Goal: Navigation & Orientation: Find specific page/section

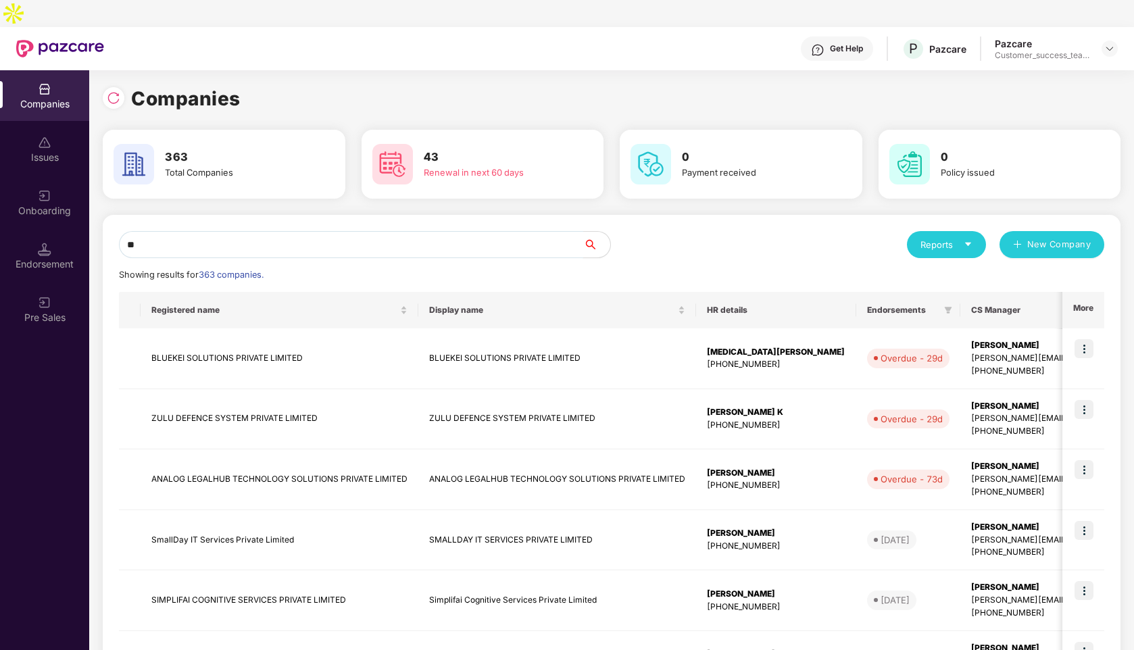
type input "*"
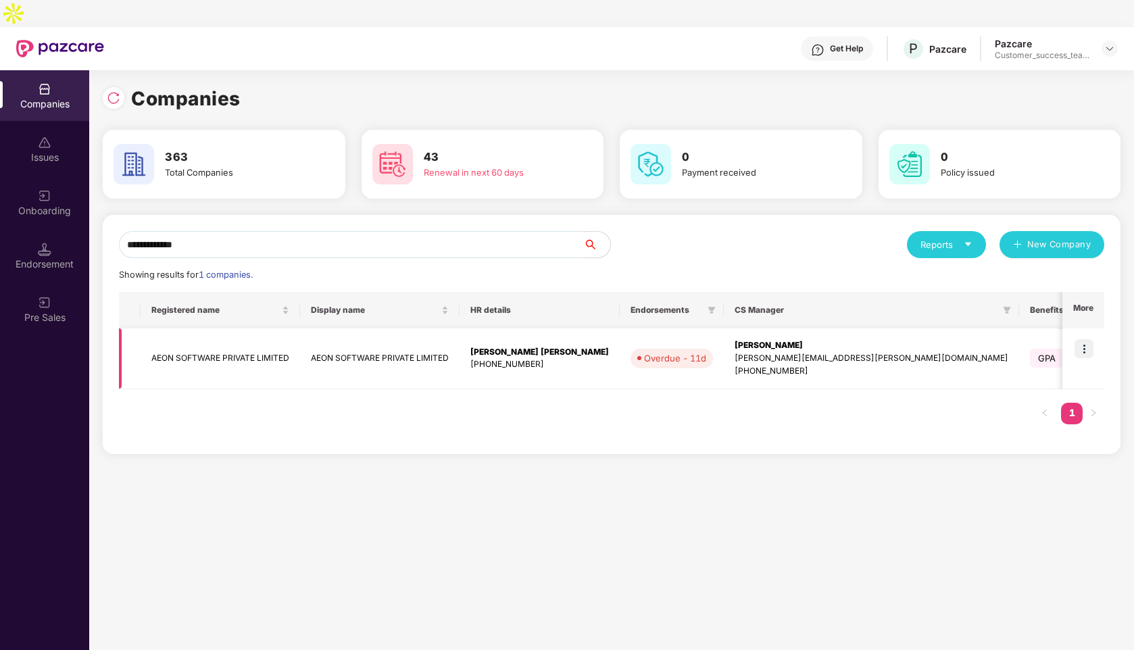
type input "**********"
click at [1093, 339] on img at bounding box center [1083, 348] width 19 height 19
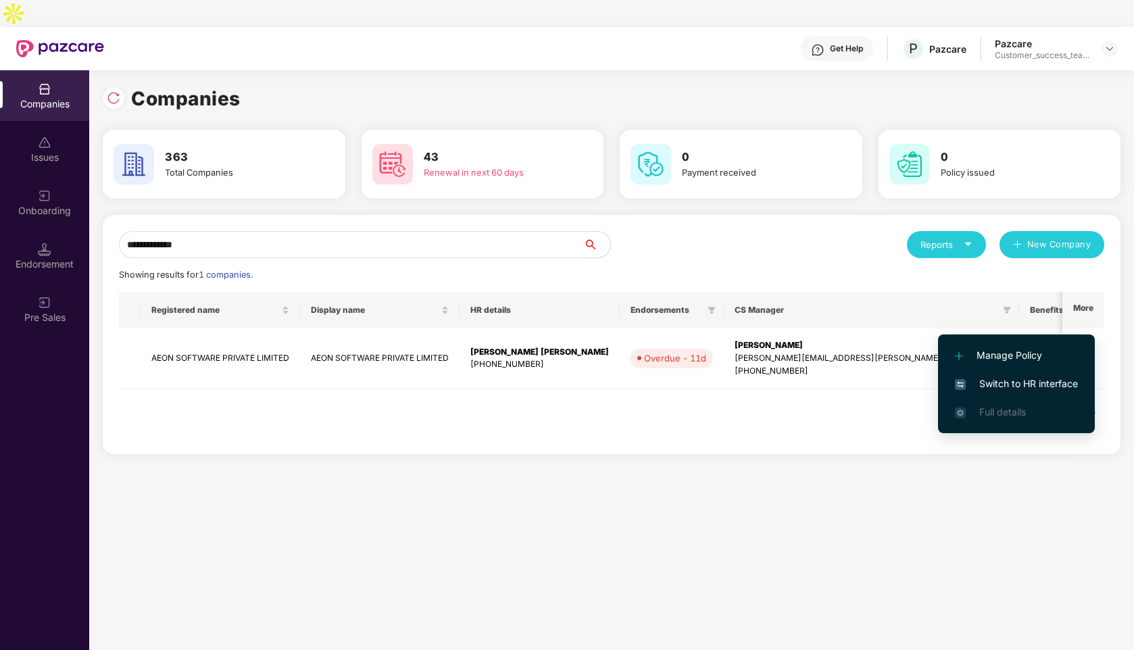
click at [1025, 384] on span "Switch to HR interface" at bounding box center [1016, 383] width 123 height 15
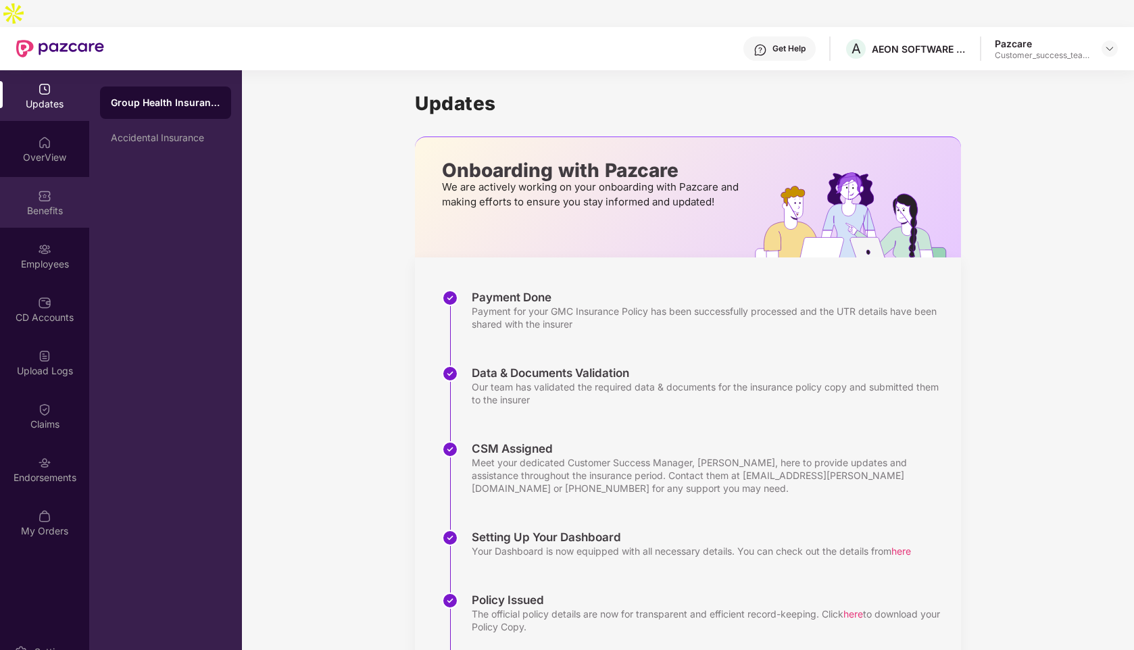
click at [32, 204] on div "Benefits" at bounding box center [44, 211] width 89 height 14
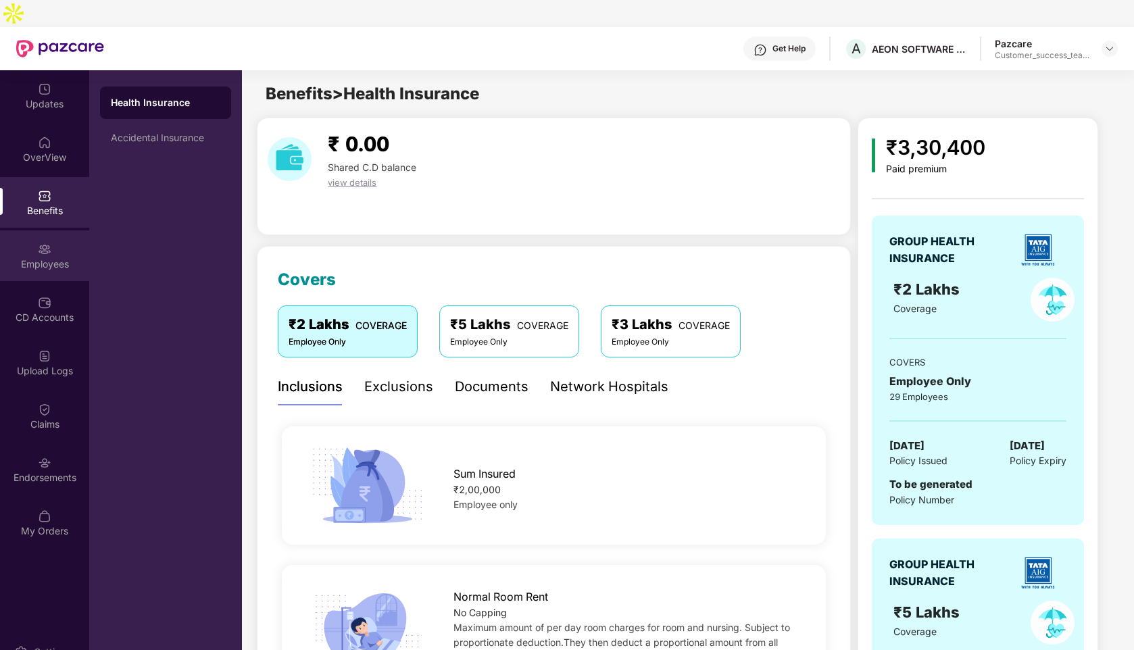
click at [45, 230] on div "Employees" at bounding box center [44, 255] width 89 height 51
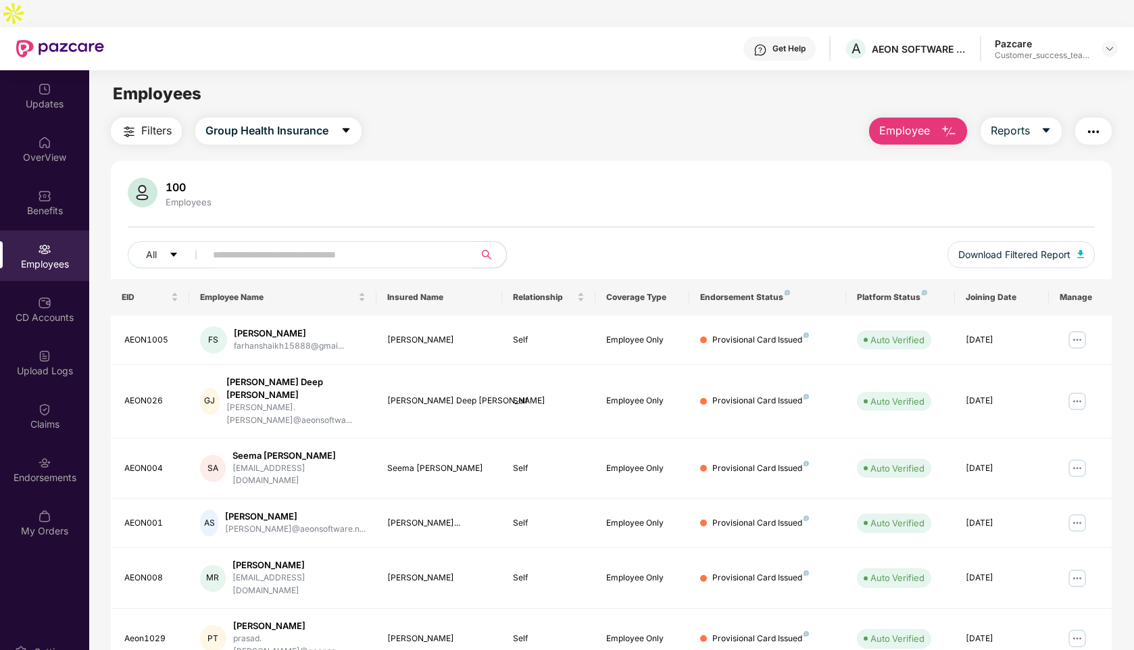
click at [432, 245] on input "text" at bounding box center [334, 255] width 243 height 20
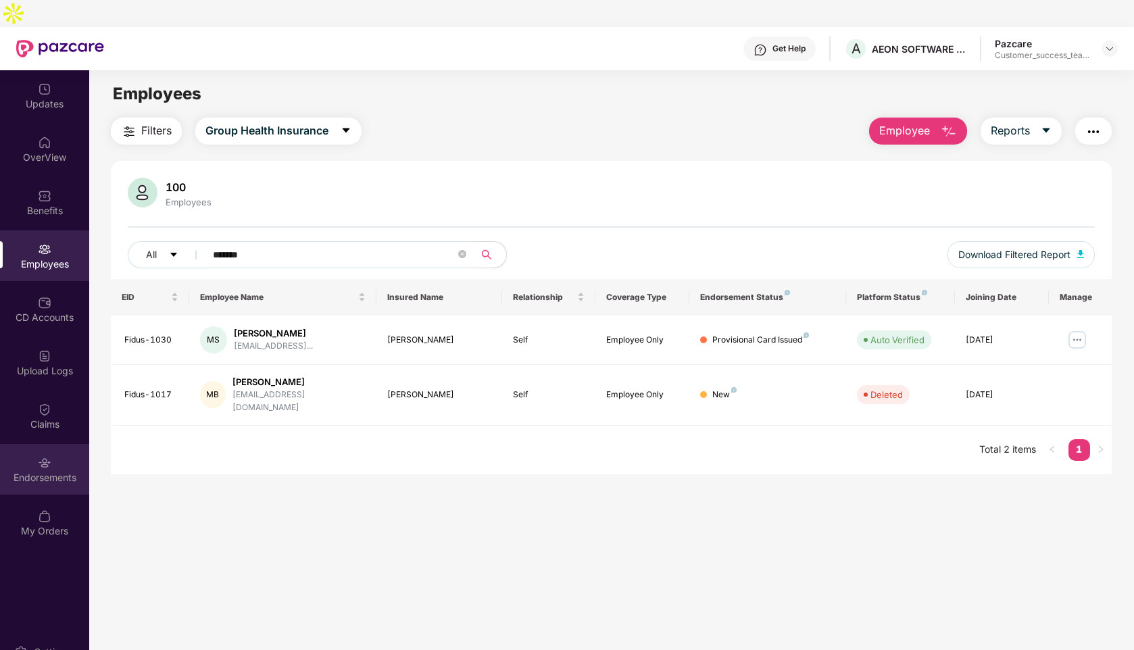
type input "*******"
click at [48, 456] on img at bounding box center [45, 463] width 14 height 14
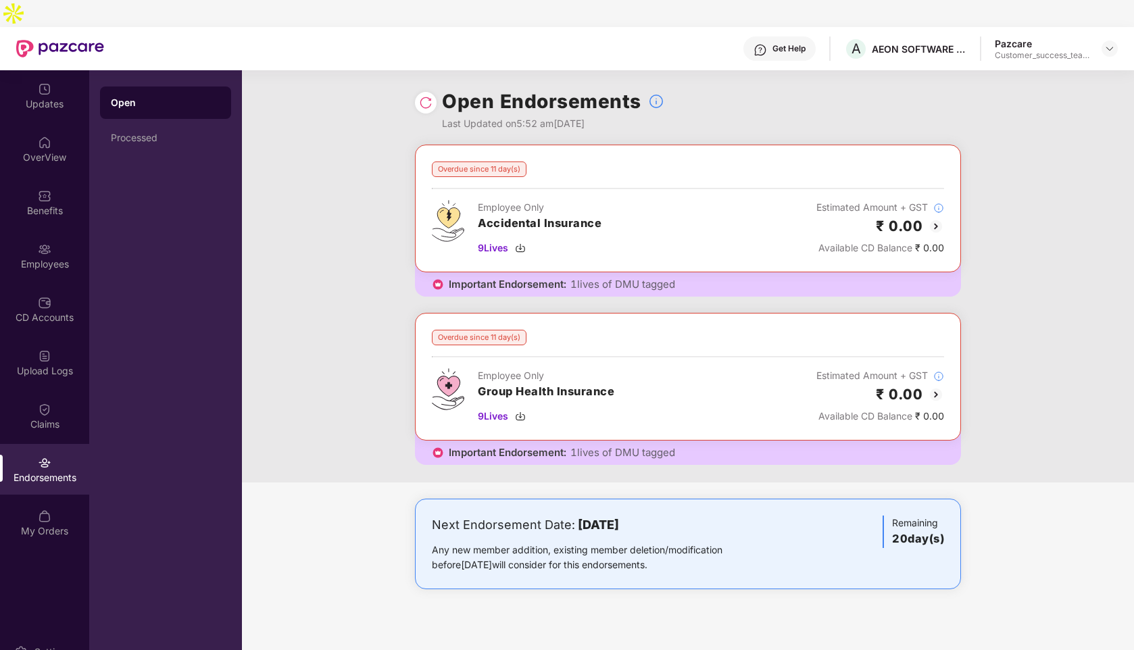
click at [933, 218] on img at bounding box center [936, 226] width 16 height 16
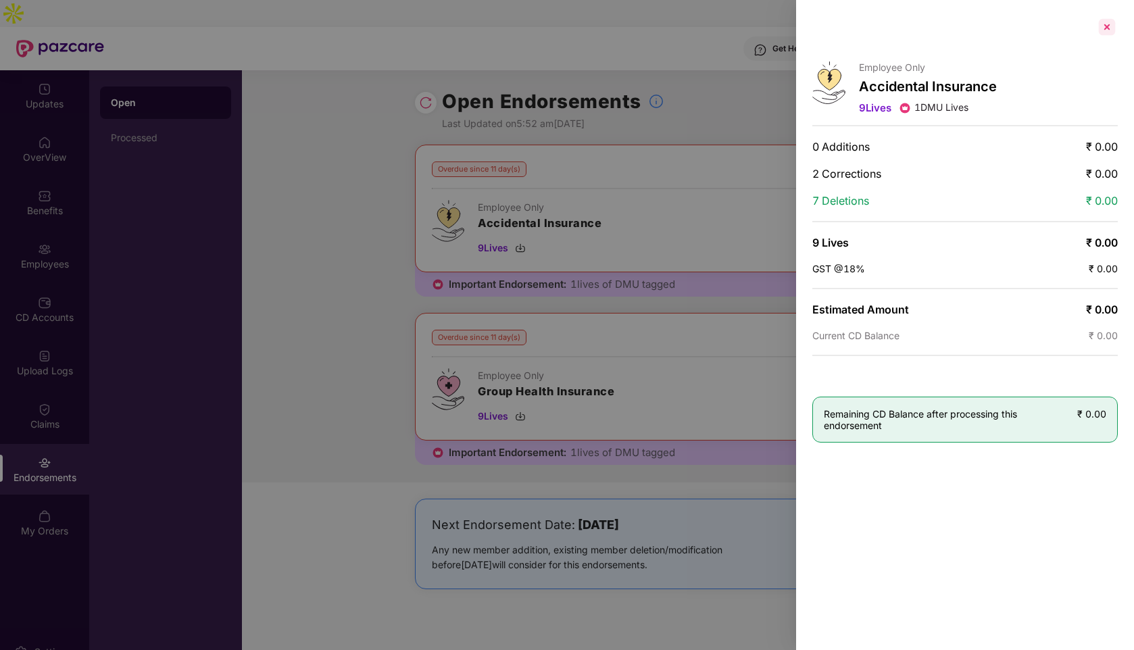
click at [1108, 30] on div at bounding box center [1107, 27] width 22 height 22
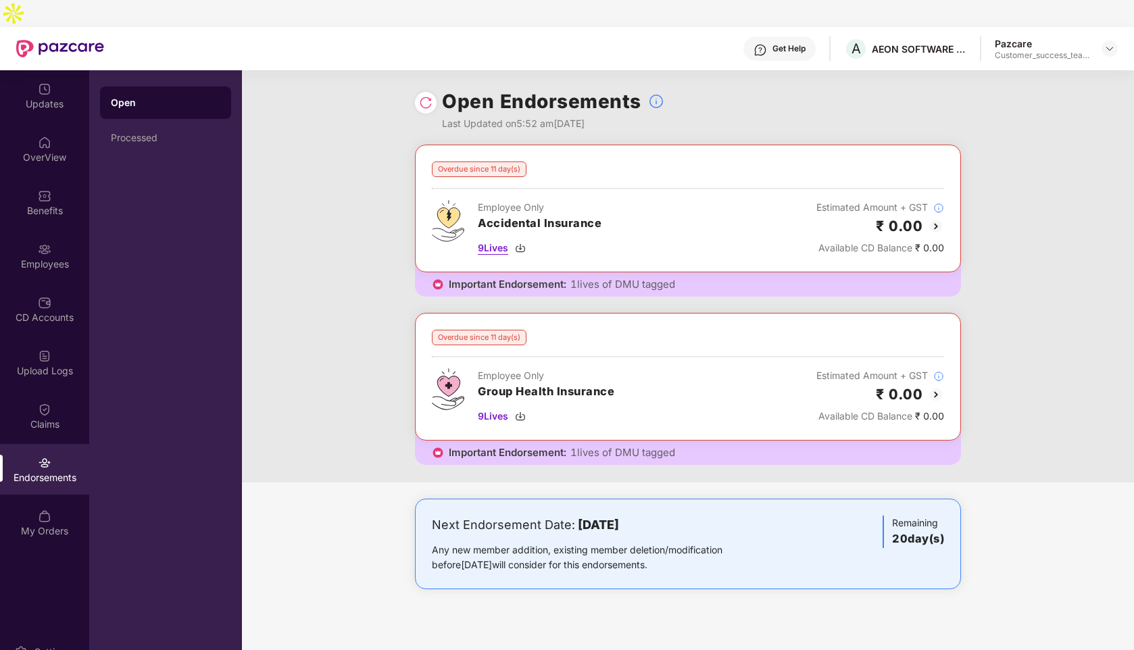
click at [494, 241] on span "9 Lives" at bounding box center [493, 248] width 30 height 15
click at [1106, 43] on img at bounding box center [1109, 48] width 11 height 11
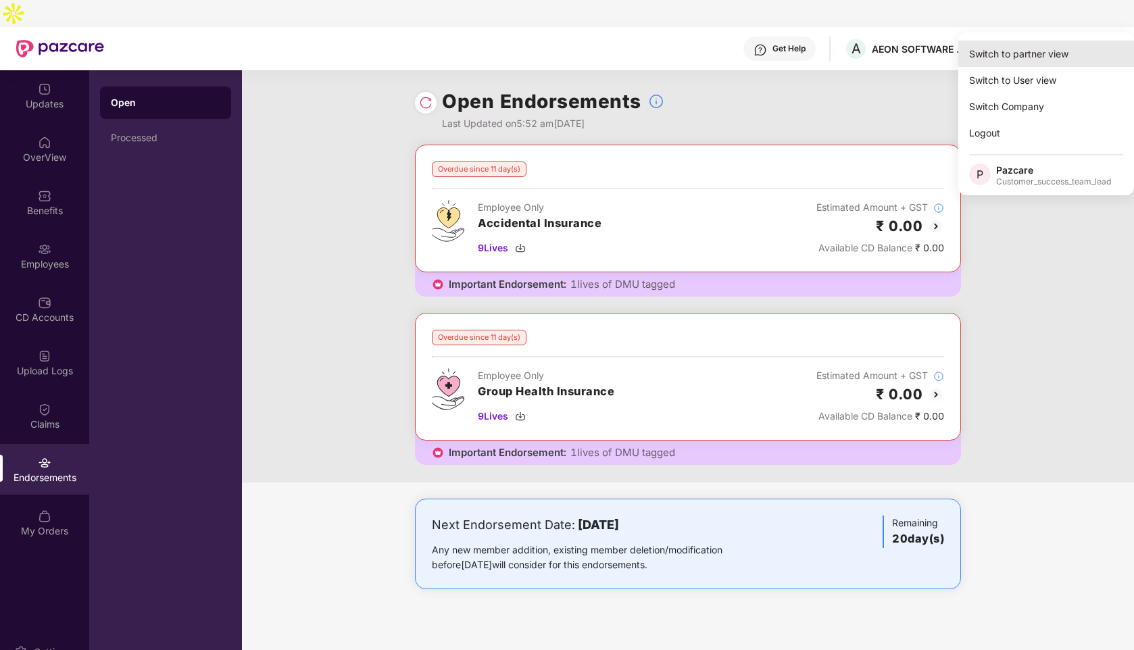
click at [1055, 48] on div "Switch to partner view" at bounding box center [1046, 54] width 176 height 26
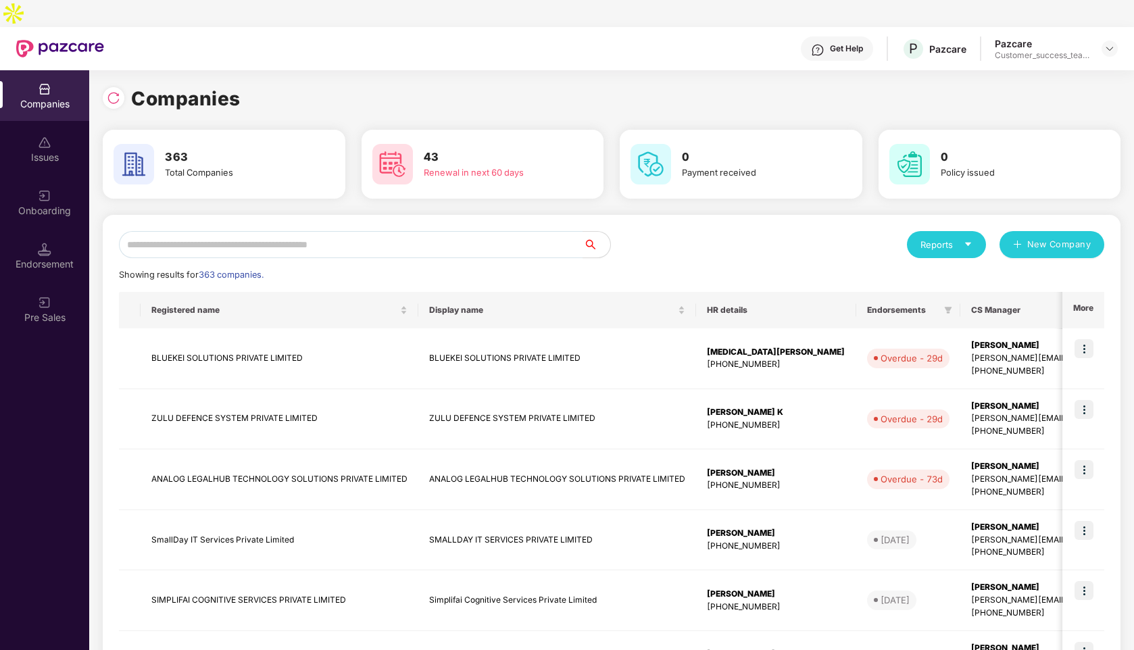
click at [938, 238] on div "Reports" at bounding box center [946, 245] width 52 height 14
click at [936, 250] on div "Companies" at bounding box center [939, 253] width 49 height 15
click at [280, 231] on input "text" at bounding box center [351, 244] width 464 height 27
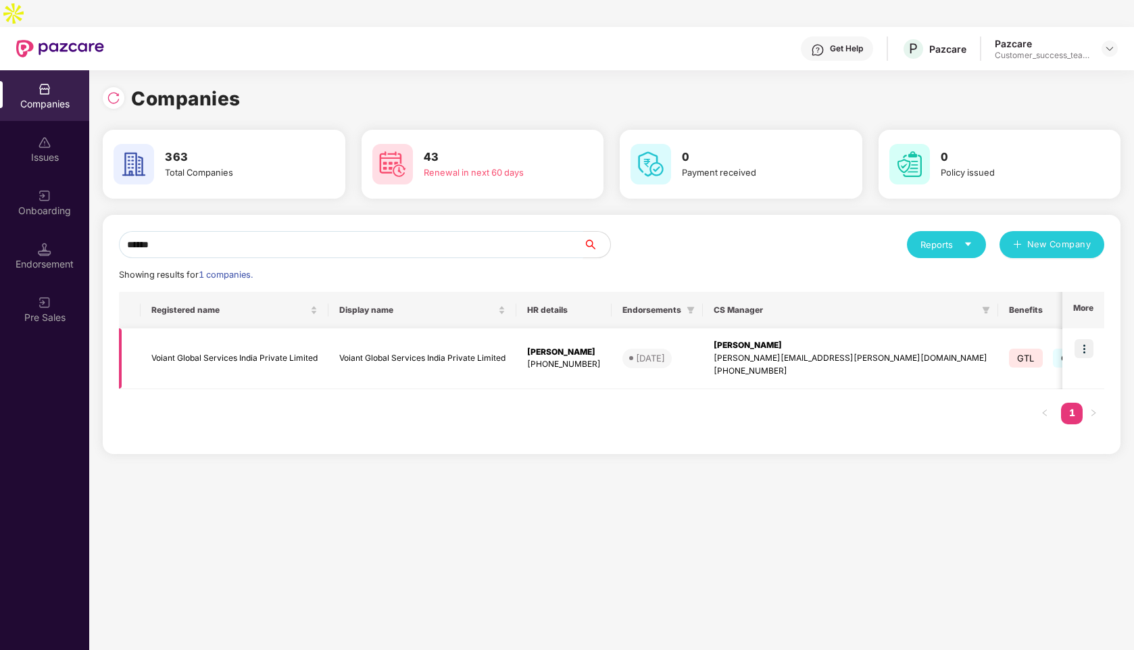
type input "******"
click at [1087, 339] on img at bounding box center [1083, 348] width 19 height 19
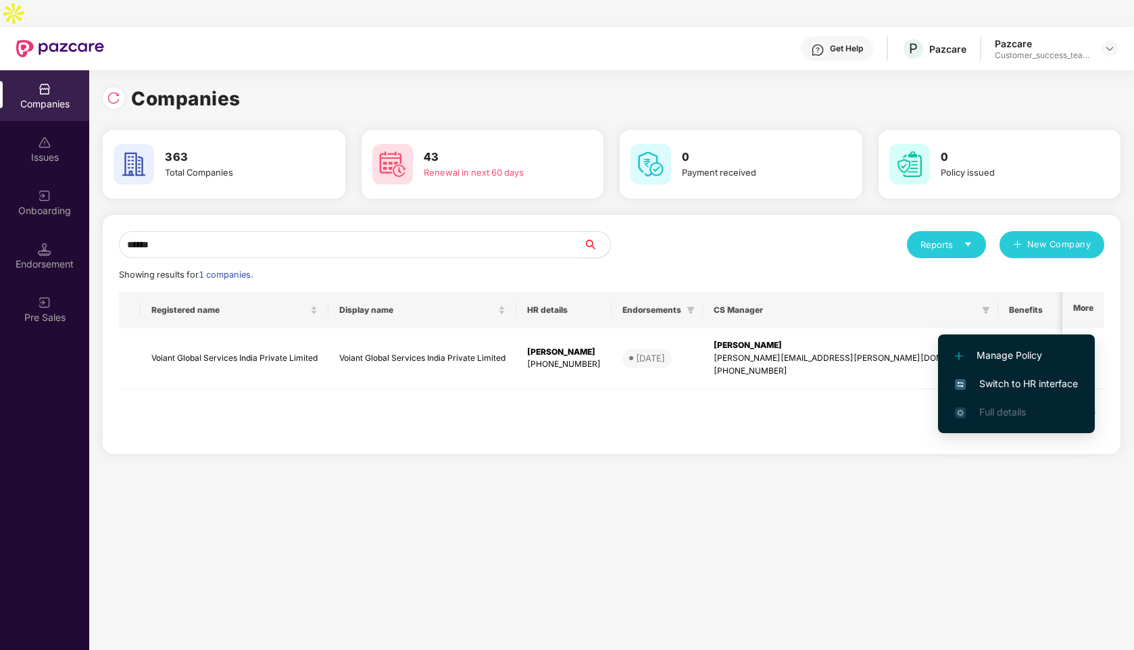
click at [1001, 388] on span "Switch to HR interface" at bounding box center [1016, 383] width 123 height 15
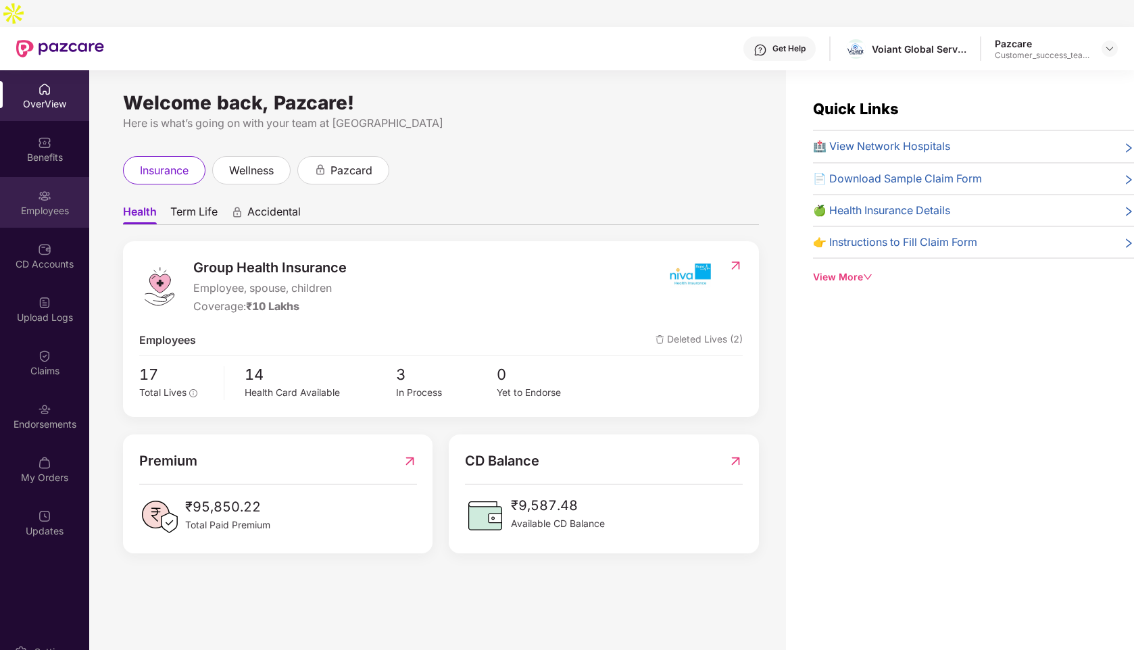
click at [53, 177] on div "Employees" at bounding box center [44, 202] width 89 height 51
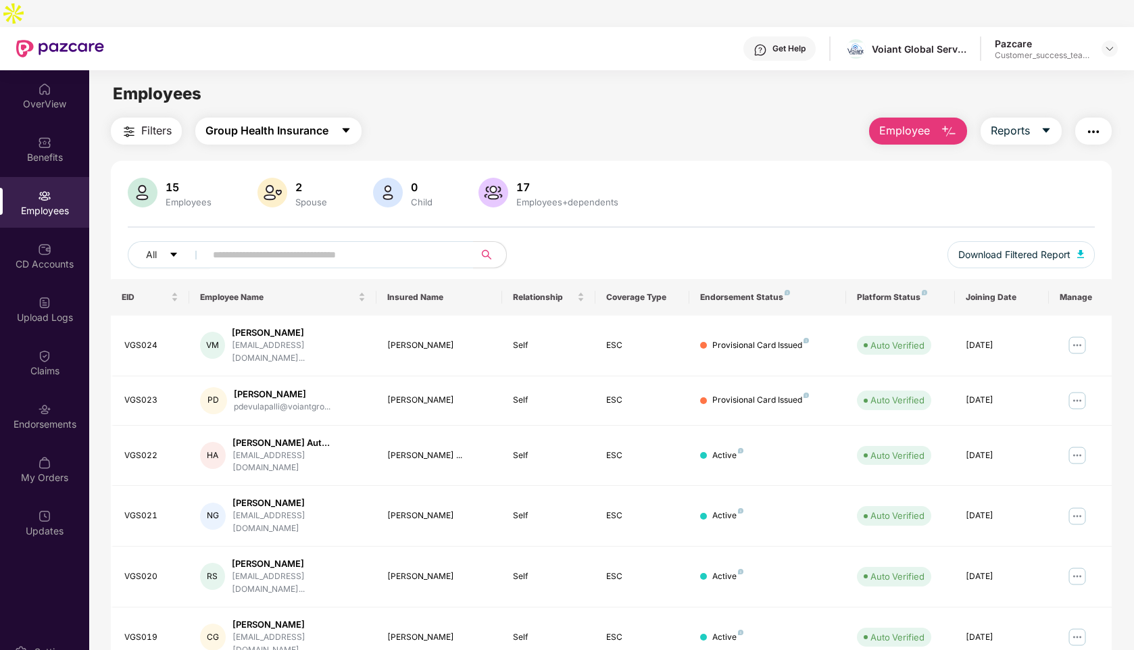
click at [274, 122] on span "Group Health Insurance" at bounding box center [266, 130] width 123 height 17
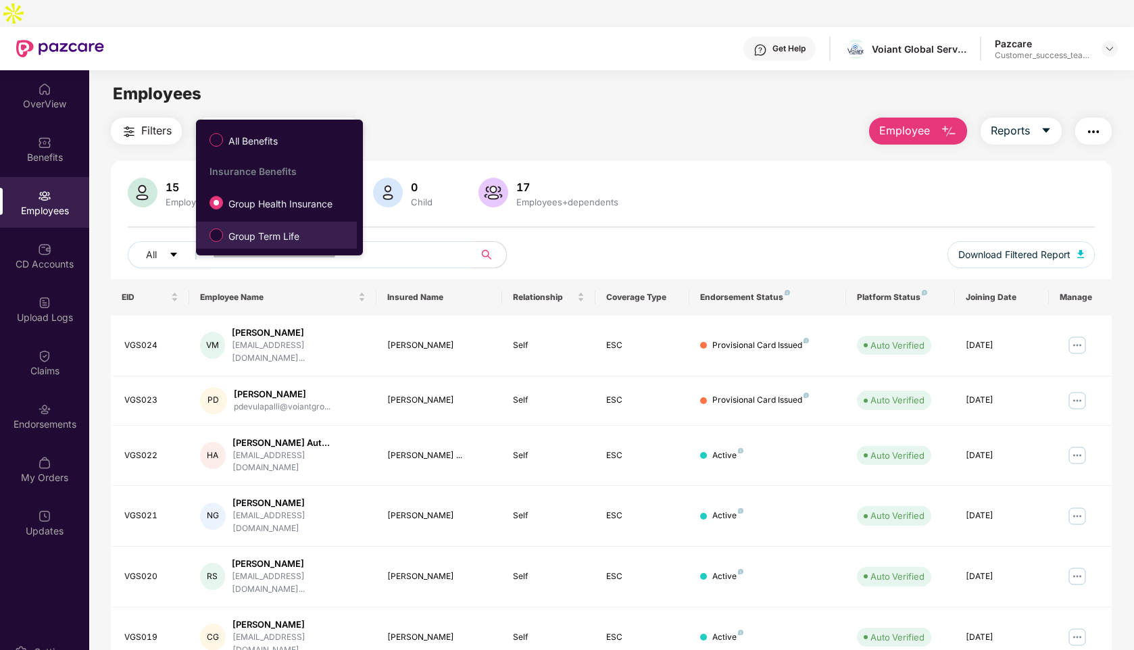
click at [280, 236] on span "Group Term Life" at bounding box center [264, 236] width 82 height 15
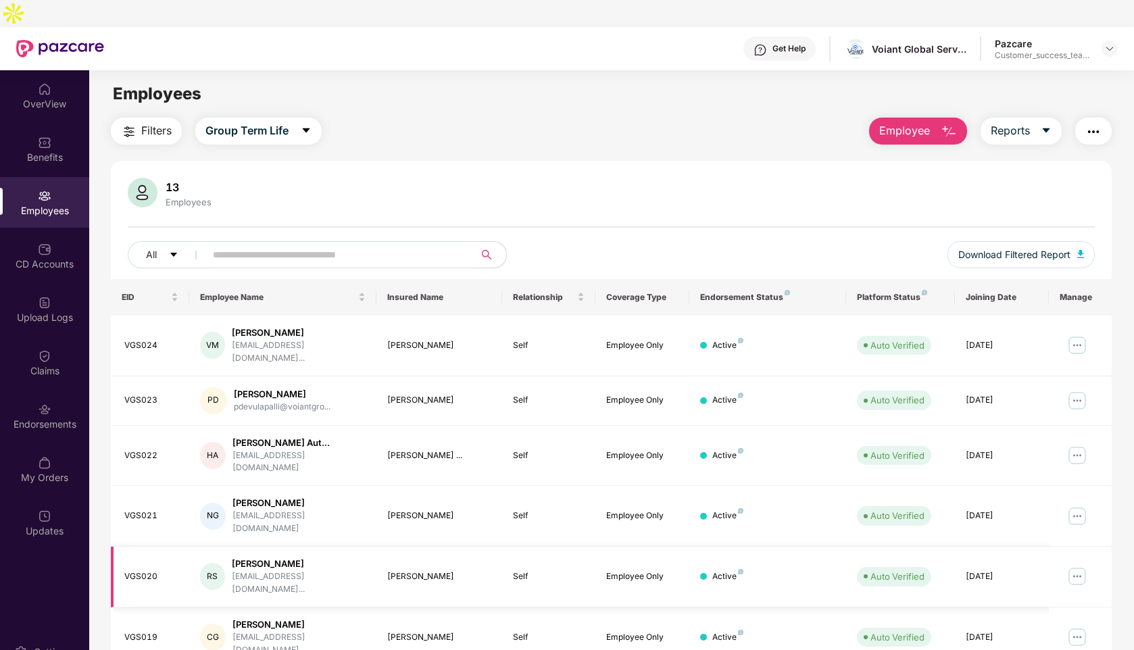
scroll to position [180, 0]
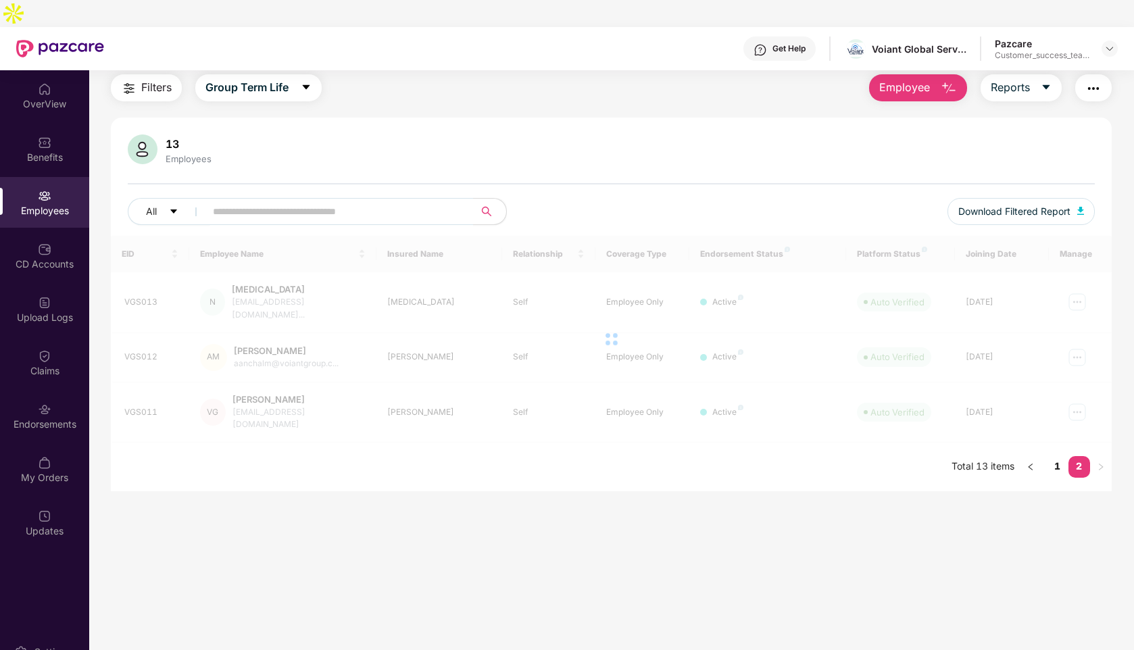
scroll to position [43, 0]
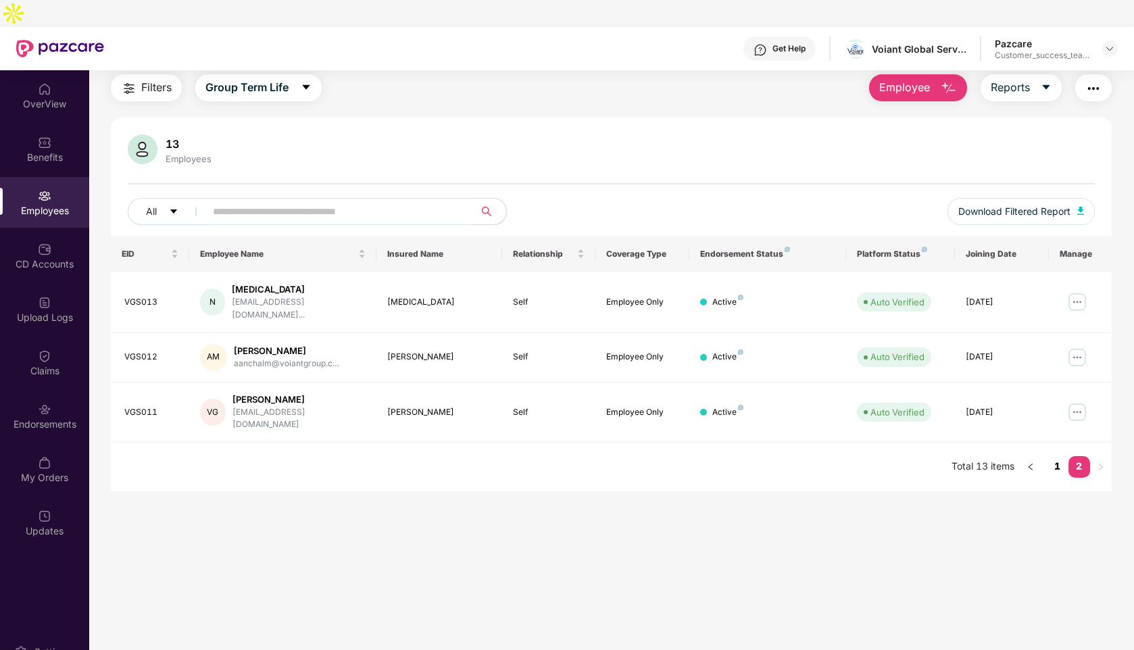
click at [1053, 456] on link "1" at bounding box center [1058, 466] width 22 height 20
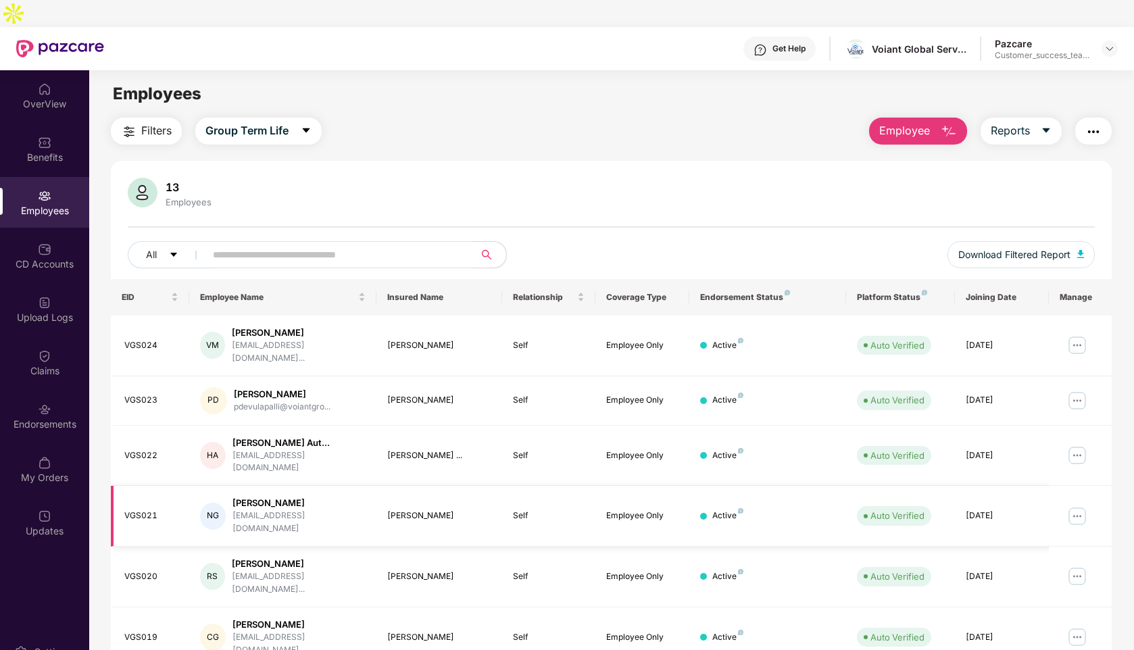
scroll to position [180, 0]
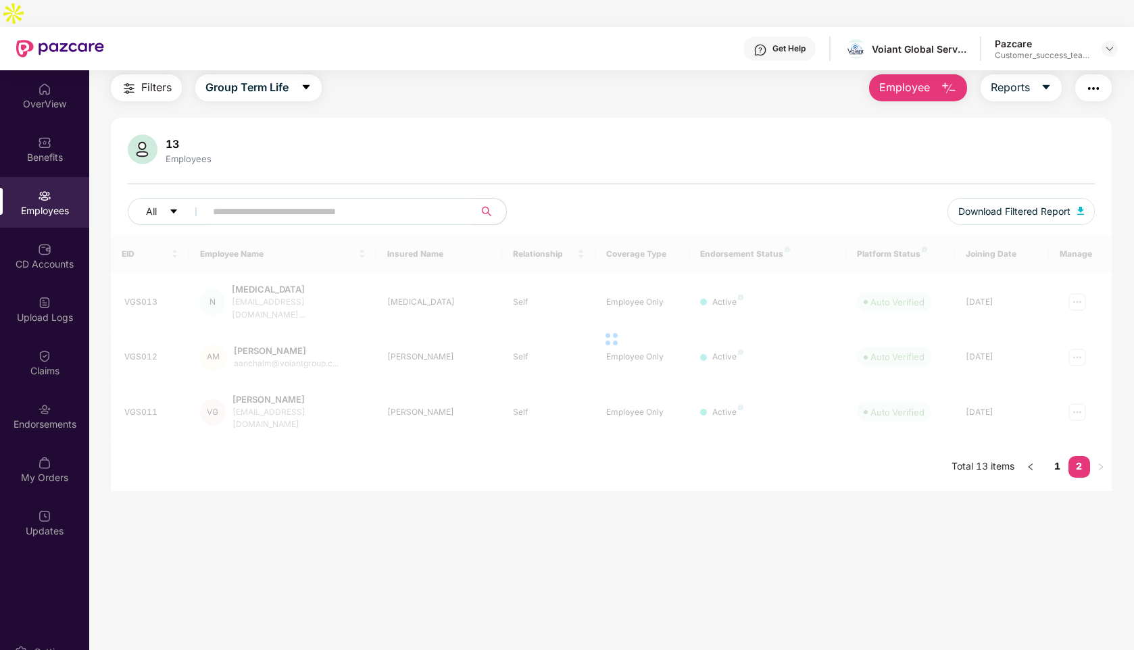
scroll to position [43, 0]
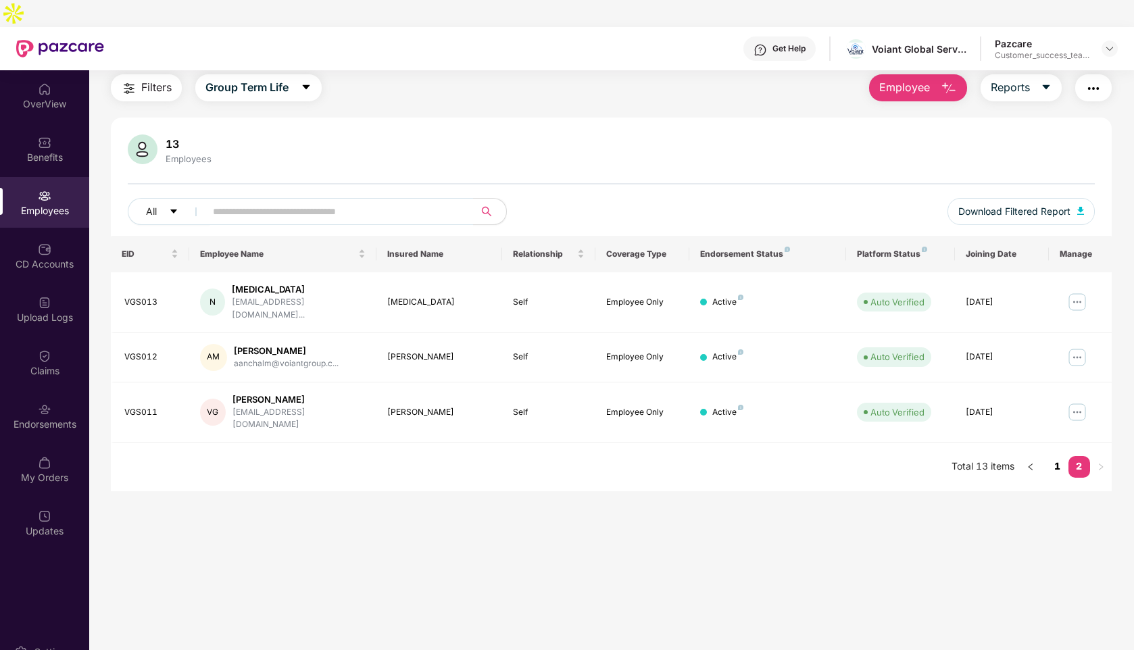
click at [1053, 456] on link "1" at bounding box center [1058, 466] width 22 height 20
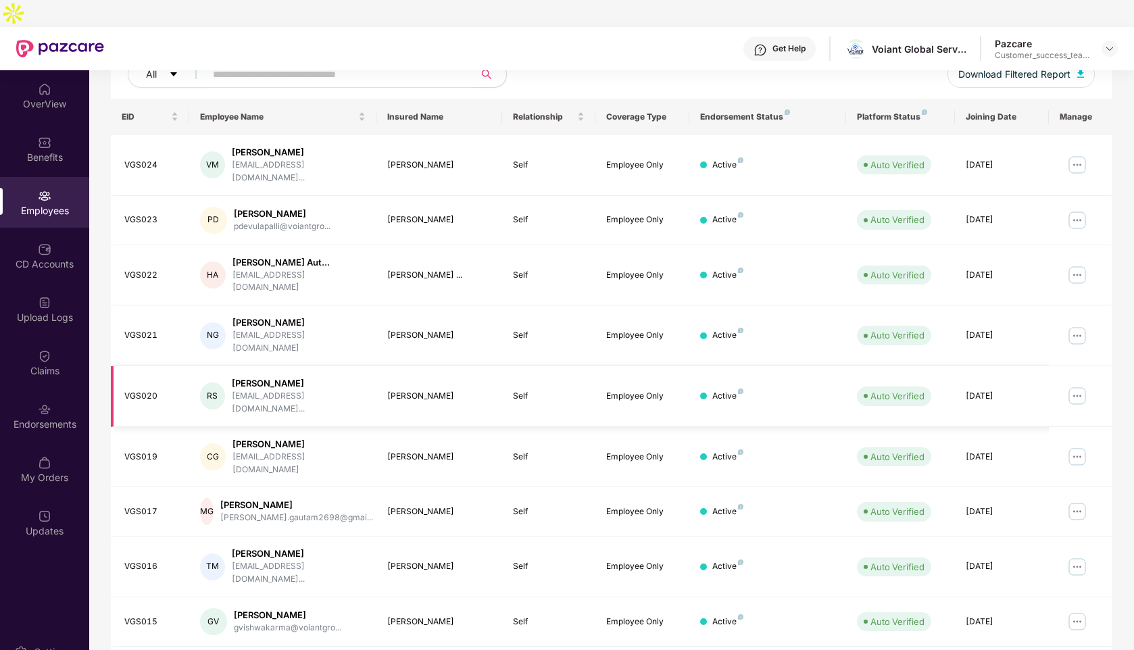
scroll to position [0, 0]
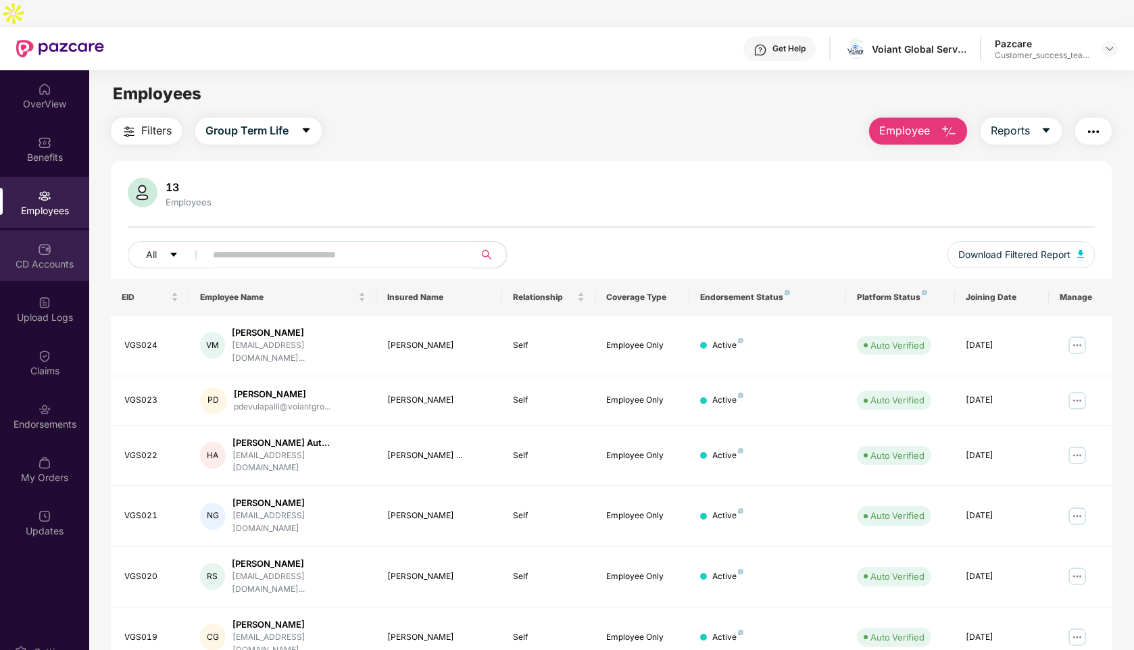
click at [59, 230] on div "CD Accounts" at bounding box center [44, 255] width 89 height 51
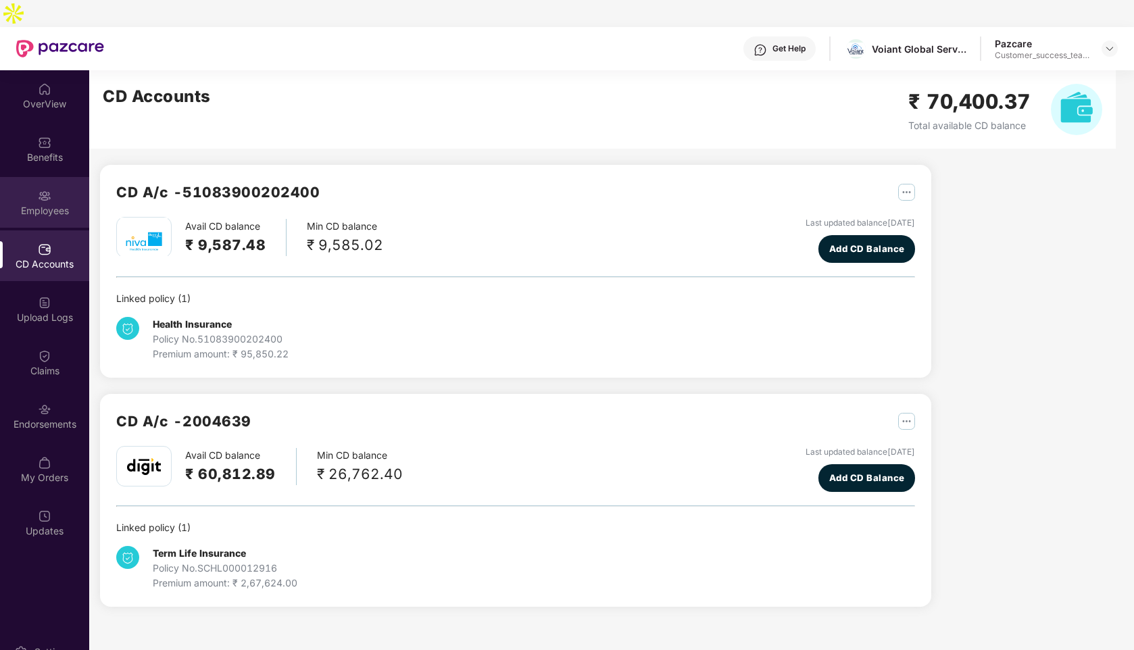
click at [44, 204] on div "Employees" at bounding box center [44, 211] width 89 height 14
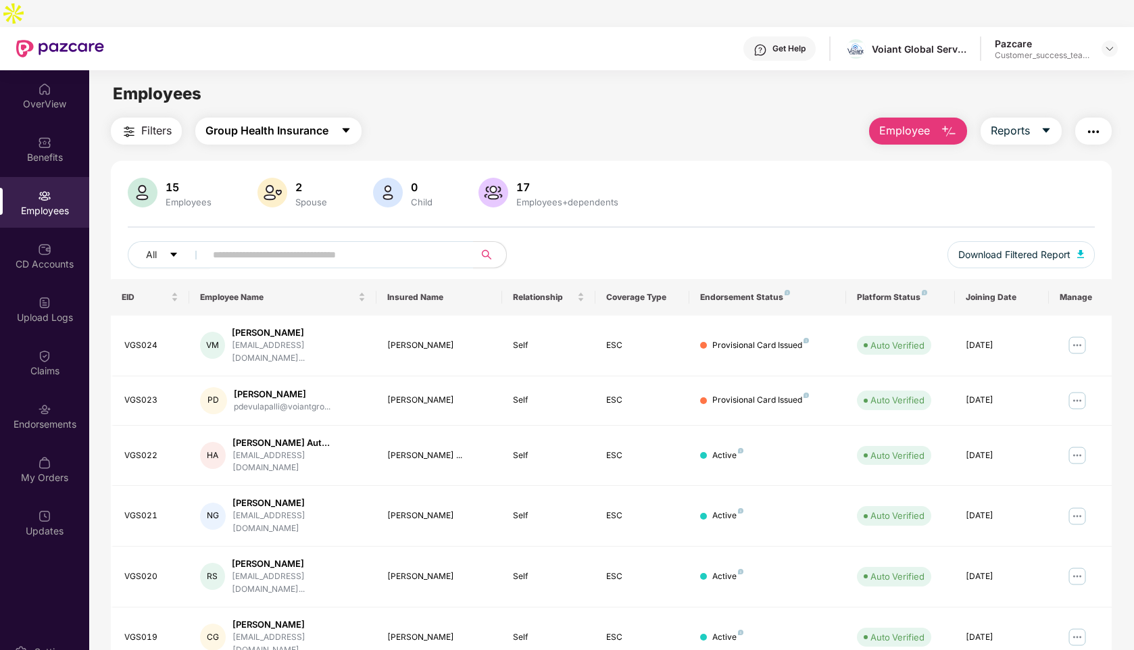
click at [291, 122] on span "Group Health Insurance" at bounding box center [266, 130] width 123 height 17
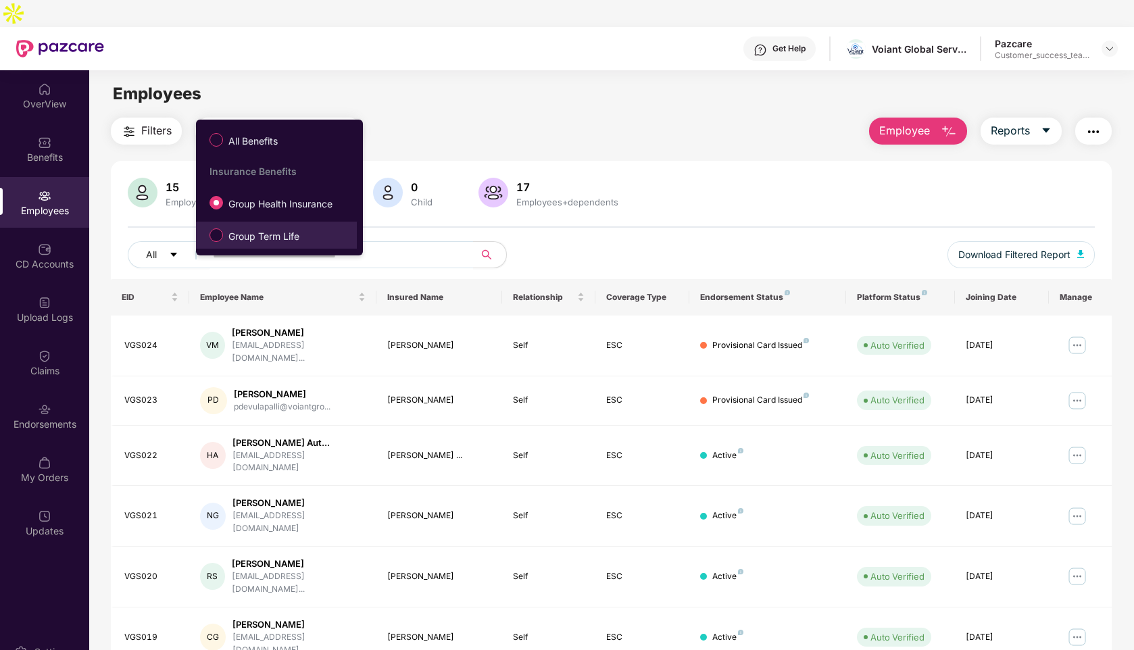
click at [272, 235] on span "Group Term Life" at bounding box center [264, 236] width 82 height 15
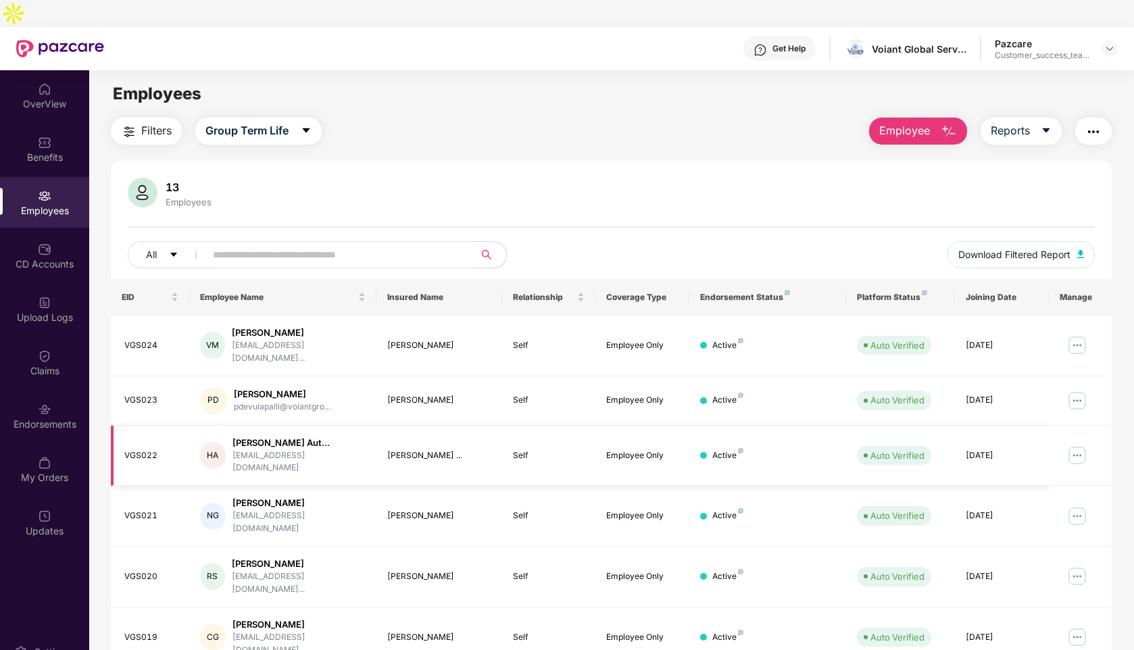
scroll to position [180, 0]
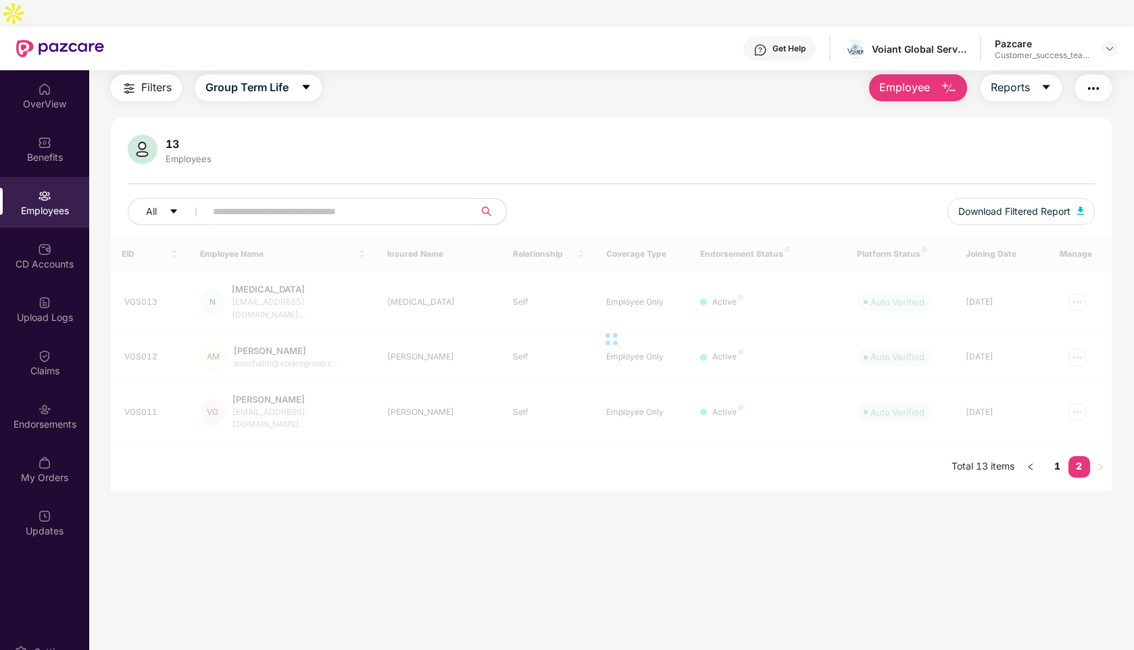
scroll to position [43, 0]
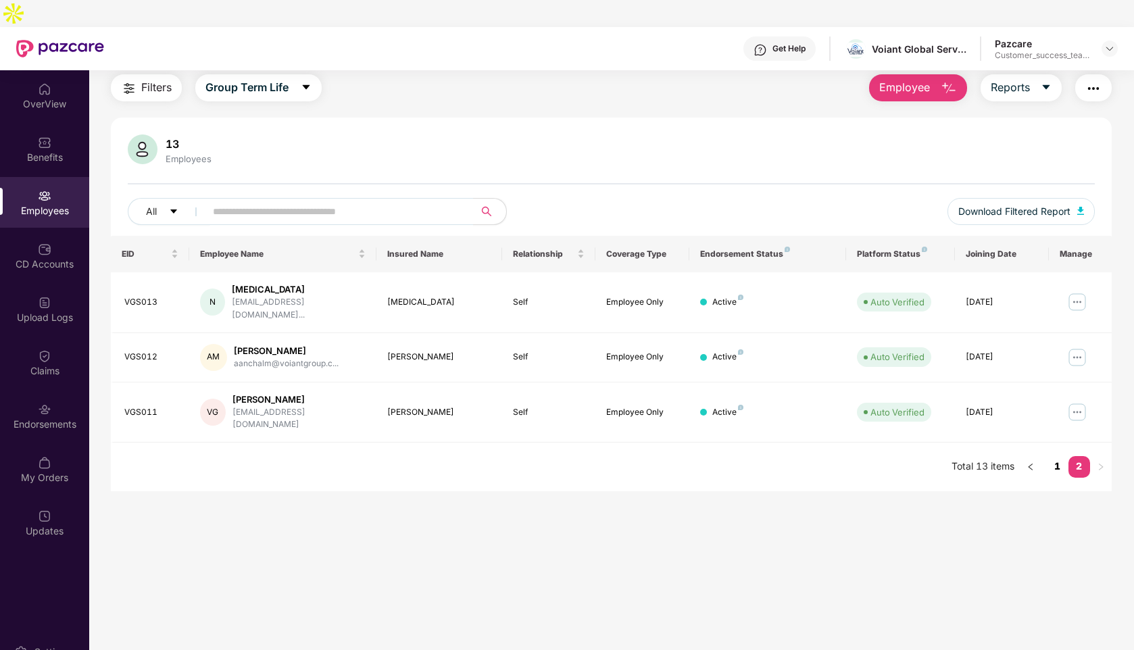
click at [1056, 456] on link "1" at bounding box center [1058, 466] width 22 height 20
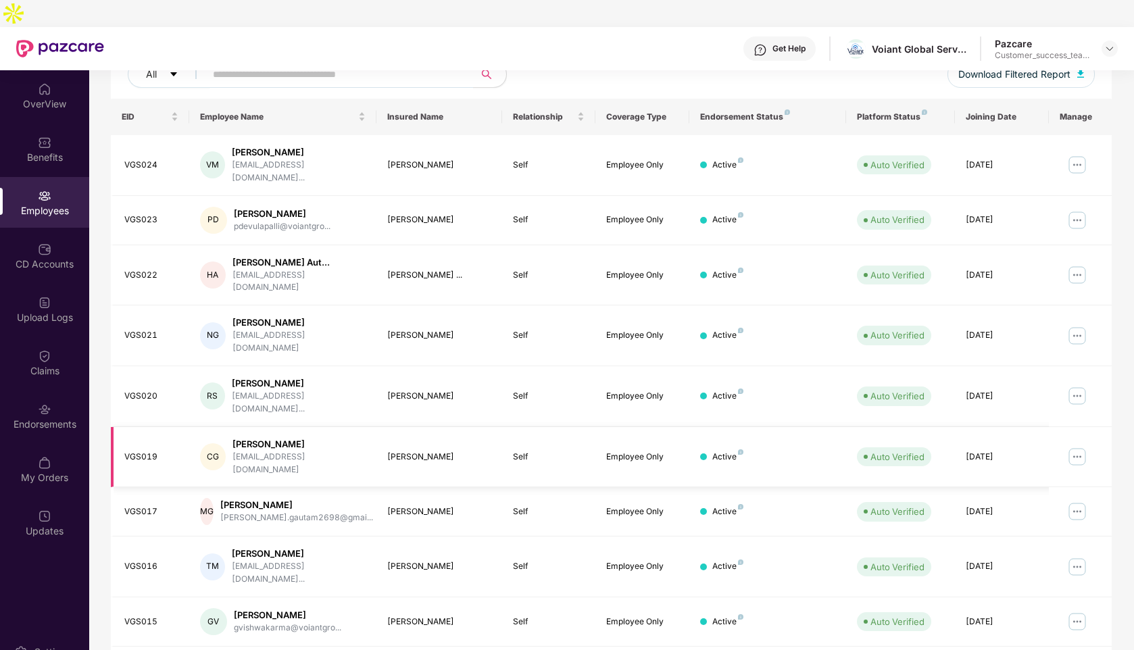
scroll to position [0, 0]
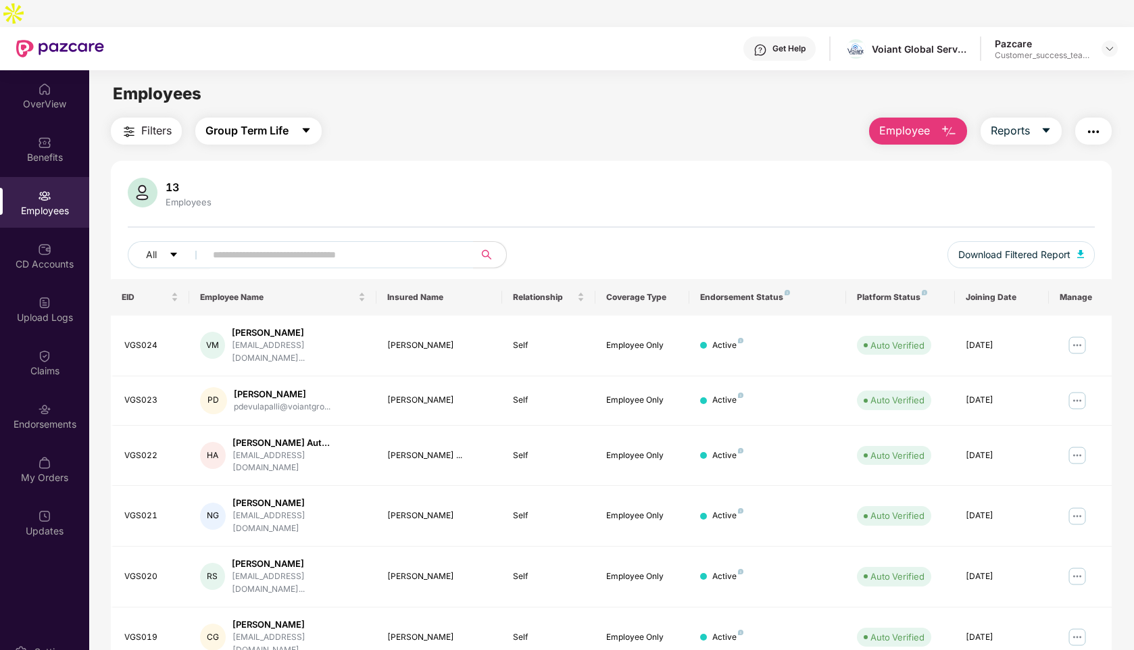
click at [286, 122] on span "Group Term Life" at bounding box center [246, 130] width 83 height 17
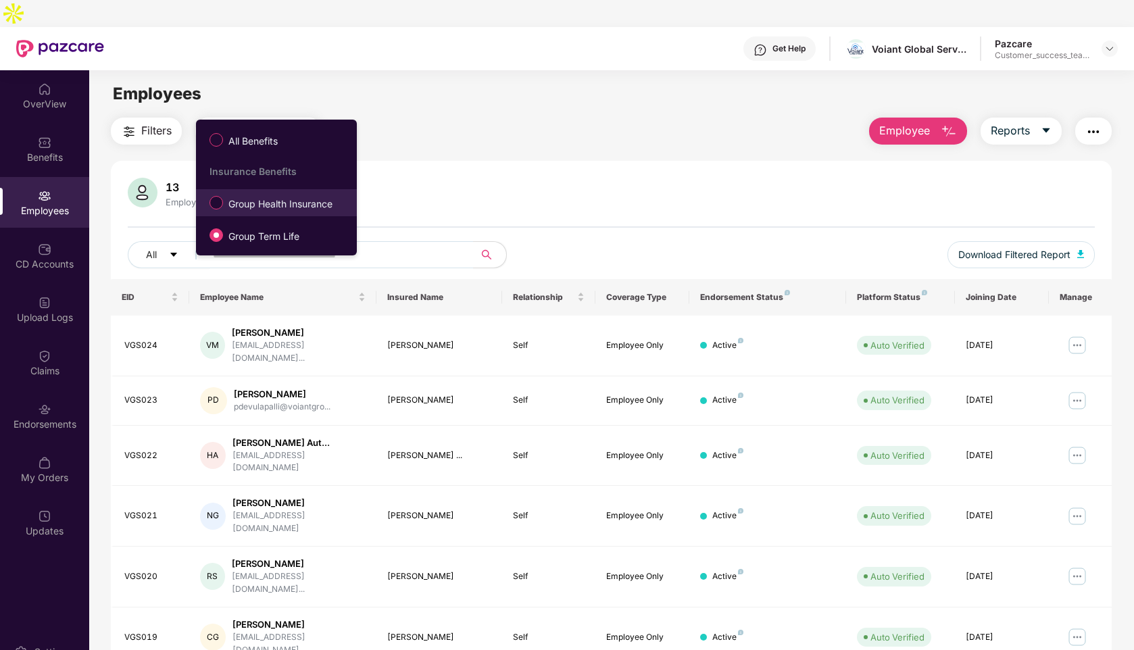
click at [271, 203] on span "Group Health Insurance" at bounding box center [280, 204] width 115 height 15
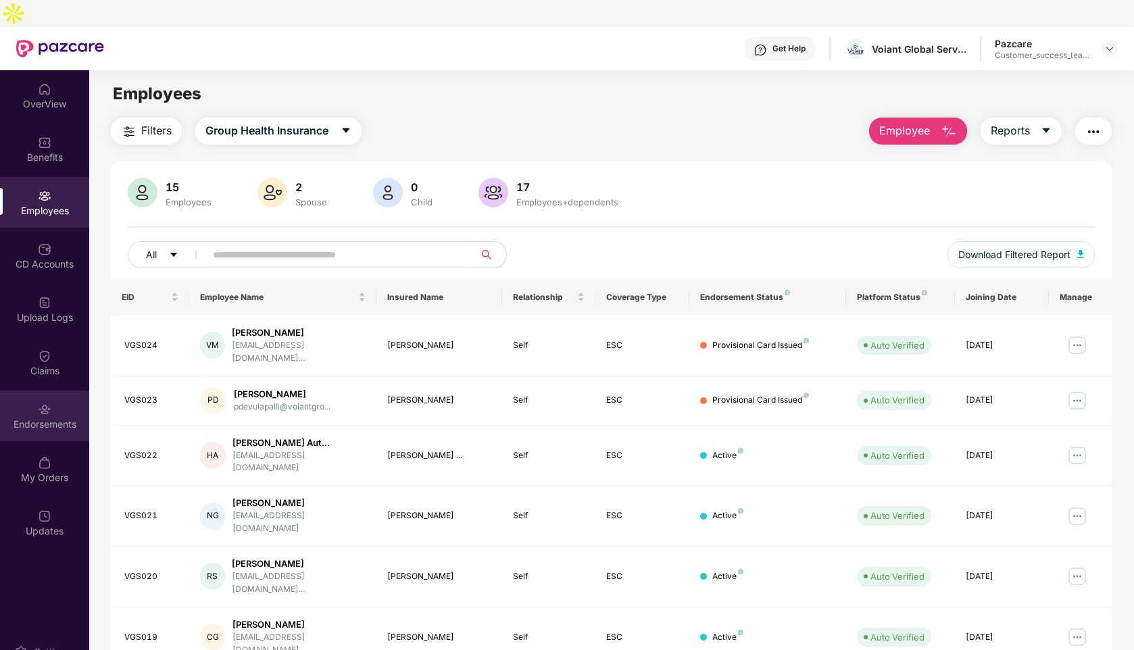
click at [55, 391] on div "Endorsements" at bounding box center [44, 416] width 89 height 51
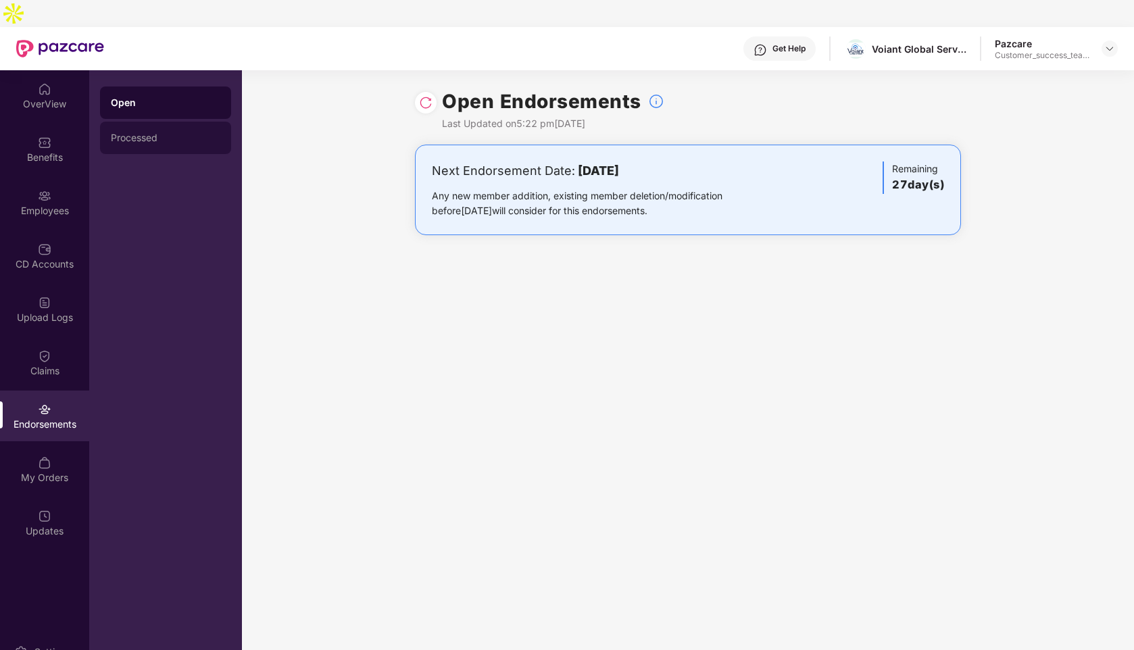
click at [170, 132] on div "Processed" at bounding box center [165, 137] width 109 height 11
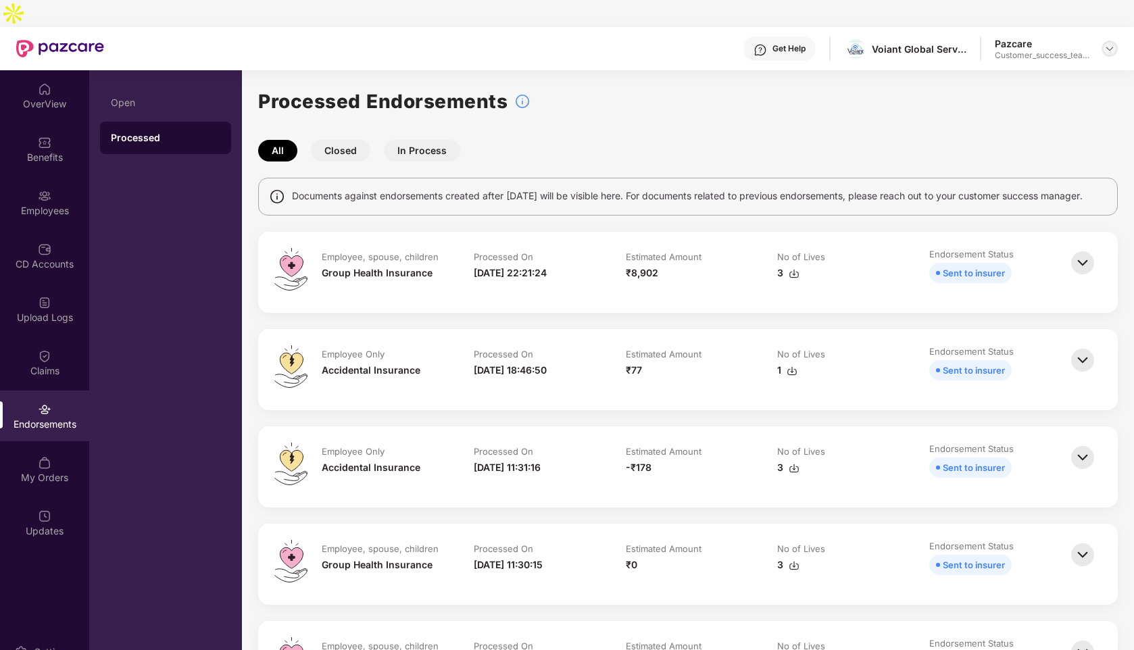
click at [1105, 43] on img at bounding box center [1109, 48] width 11 height 11
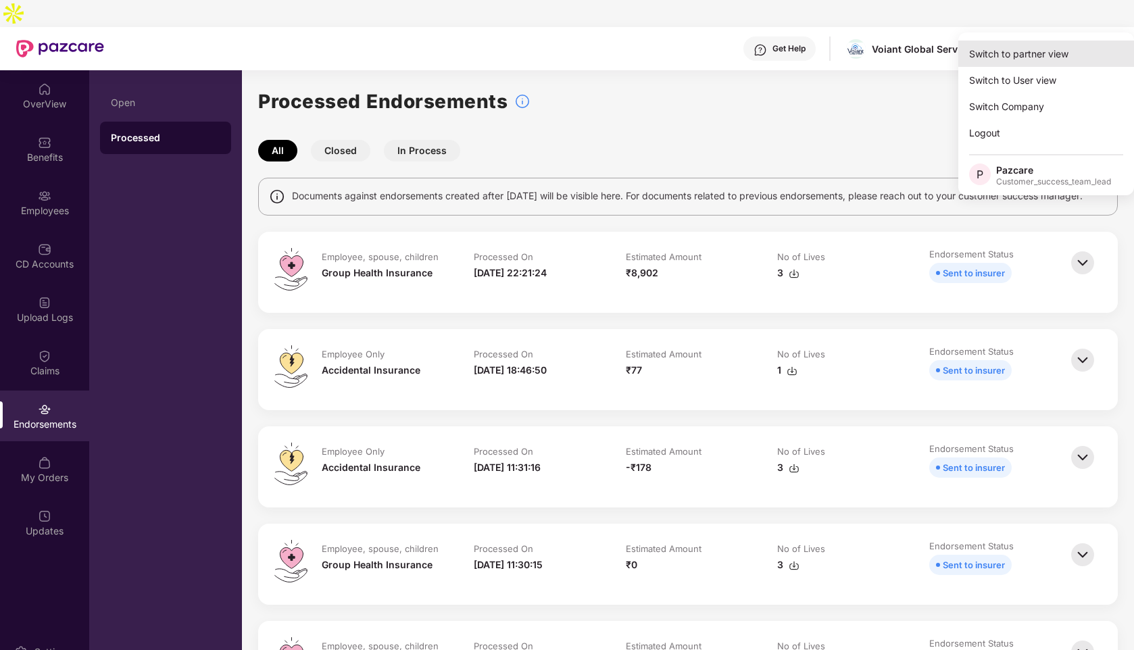
click at [1032, 47] on div "Switch to partner view" at bounding box center [1046, 54] width 176 height 26
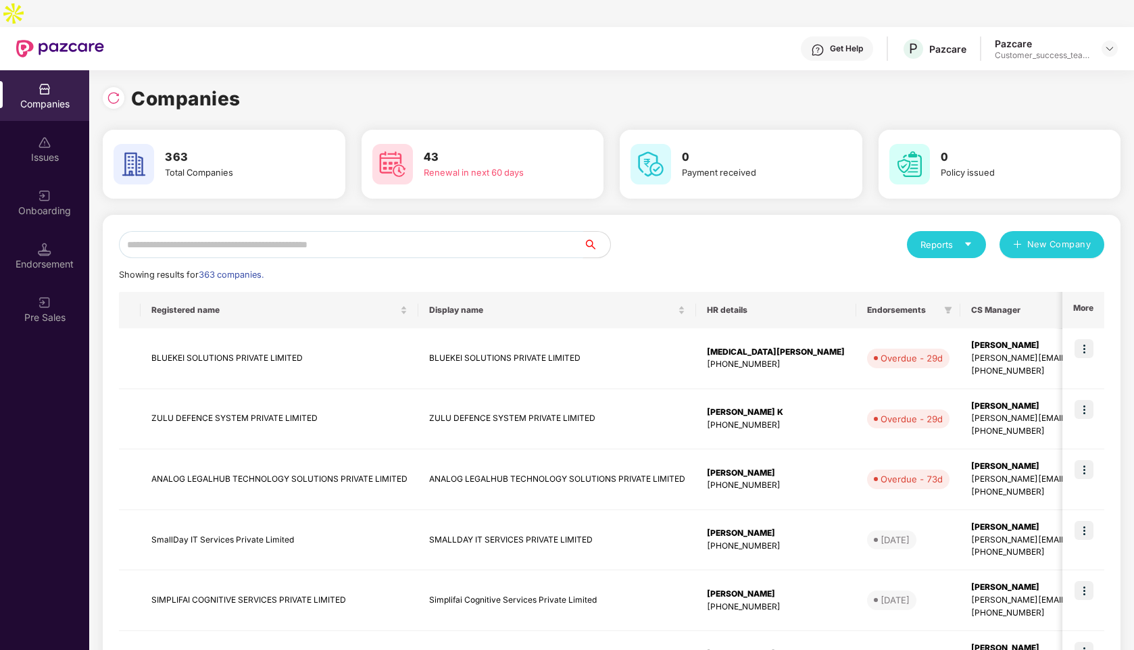
click at [305, 231] on input "text" at bounding box center [351, 244] width 464 height 27
type input "*"
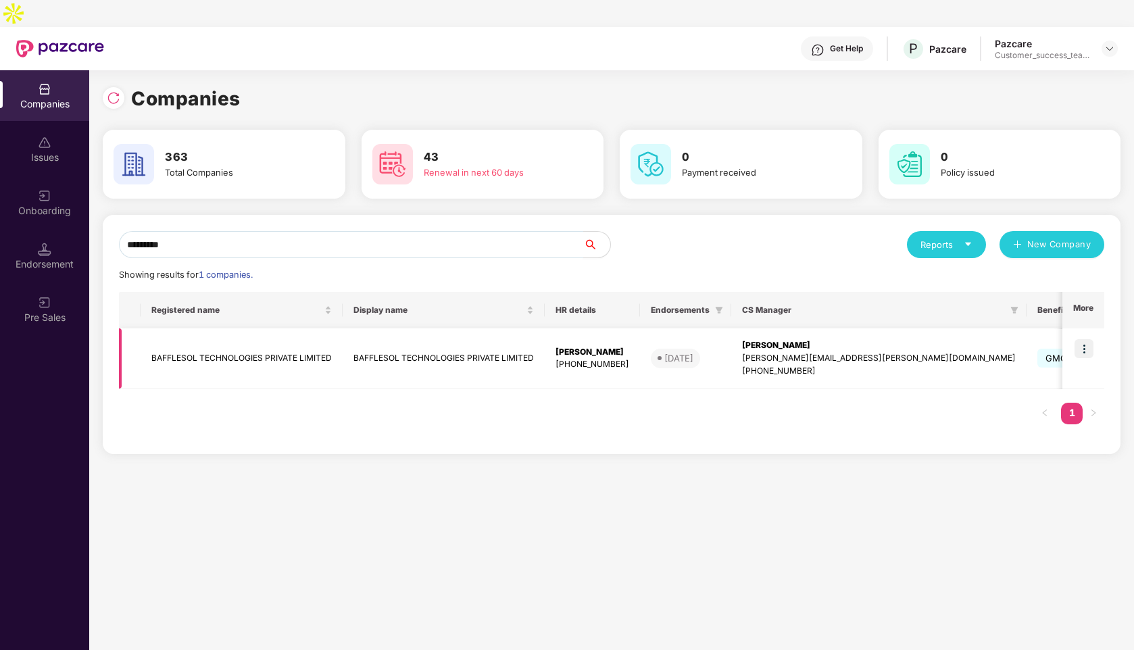
type input "*********"
click at [1081, 339] on img at bounding box center [1083, 348] width 19 height 19
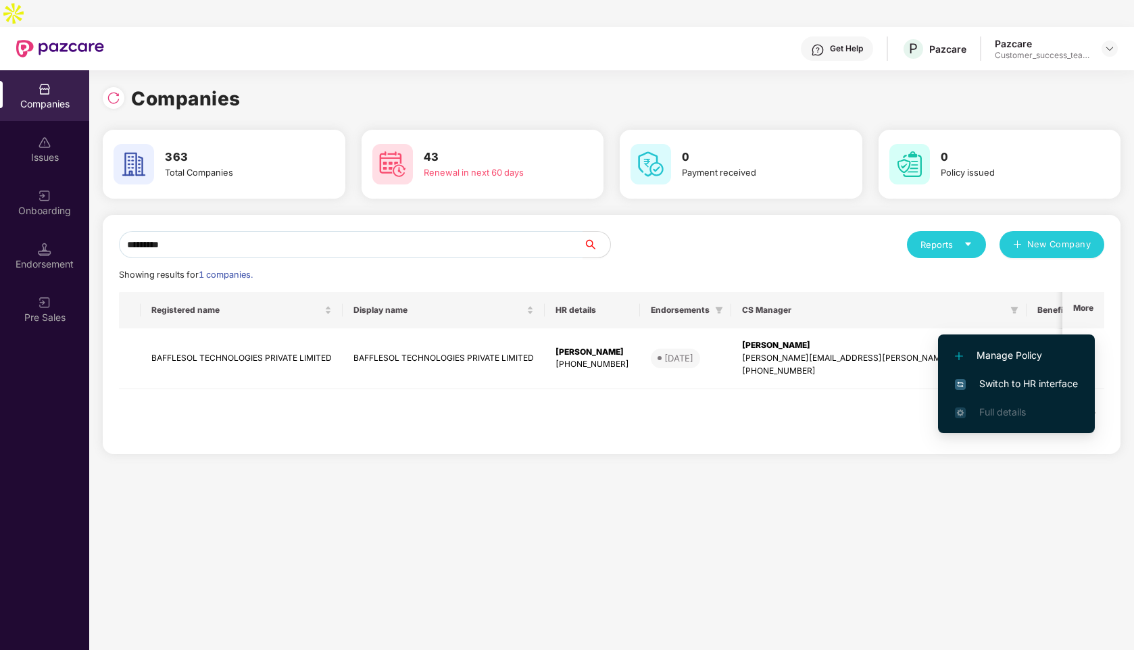
click at [997, 380] on span "Switch to HR interface" at bounding box center [1016, 383] width 123 height 15
